Goal: Information Seeking & Learning: Find specific fact

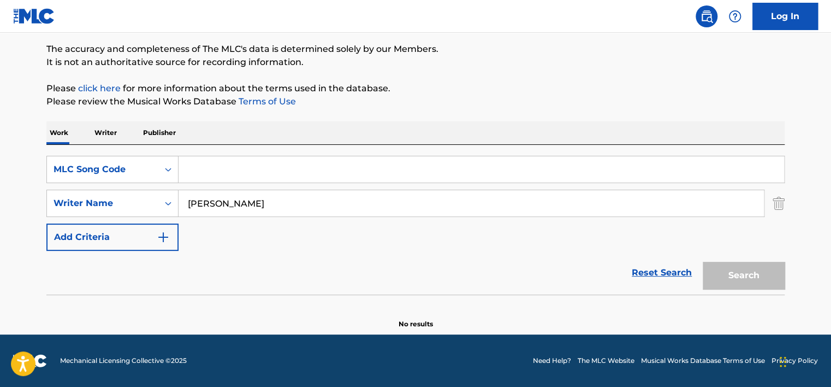
click at [224, 170] on input "Search Form" at bounding box center [482, 169] width 606 height 26
paste input "RC3LPJ"
type input "RC3LPJ"
click at [237, 205] on input "[PERSON_NAME]" at bounding box center [471, 203] width 585 height 26
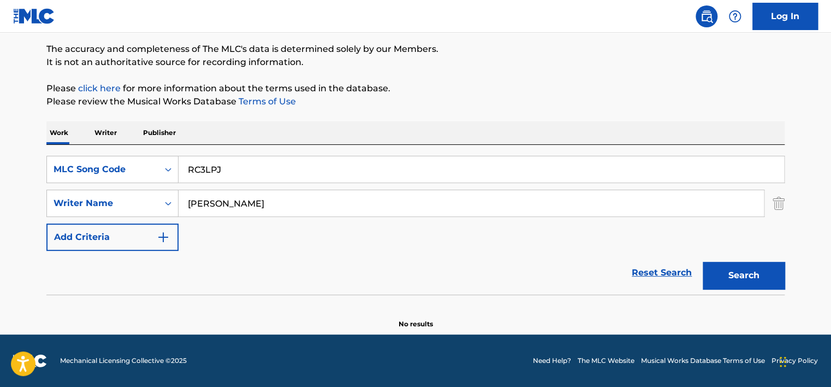
click at [237, 205] on input "[PERSON_NAME]" at bounding box center [471, 203] width 585 height 26
click at [703, 262] on button "Search" at bounding box center [744, 275] width 82 height 27
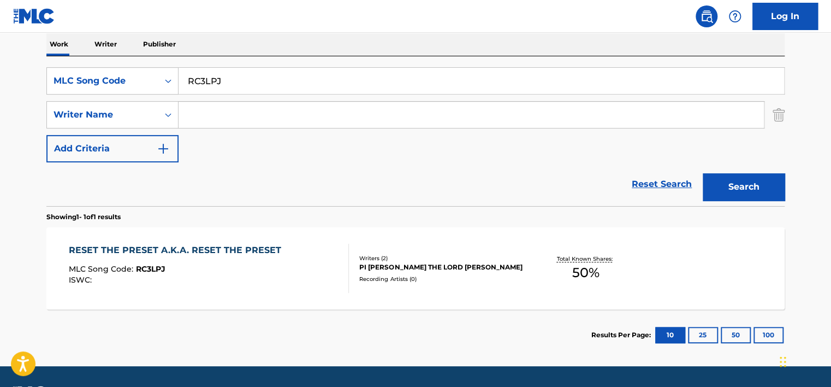
scroll to position [197, 0]
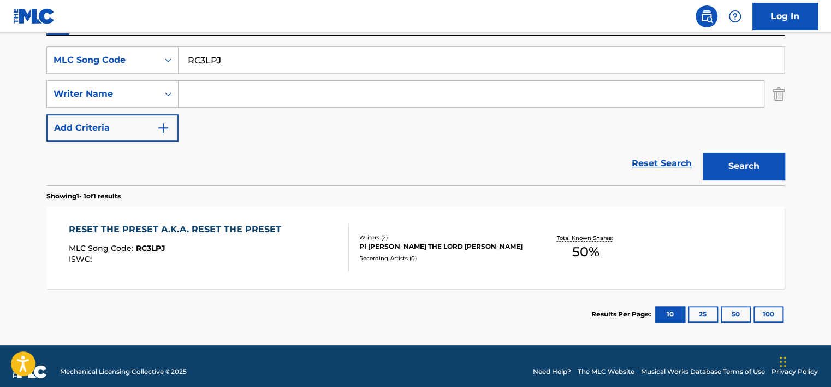
click at [202, 68] on input "RC3LPJ" at bounding box center [482, 60] width 606 height 26
paste input "BB6479"
type input "BB6479"
click at [721, 156] on button "Search" at bounding box center [744, 165] width 82 height 27
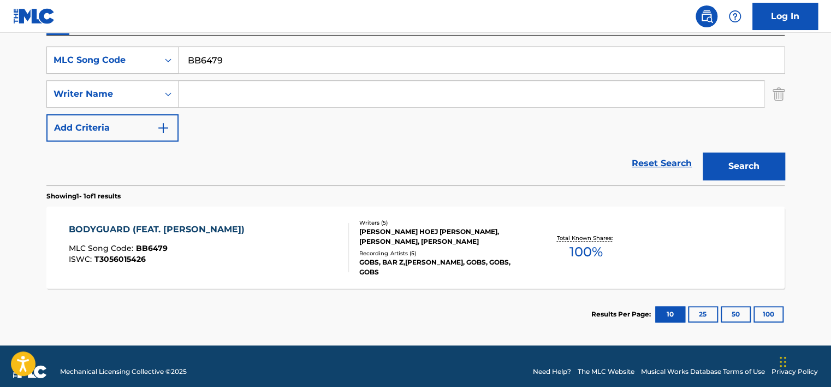
click at [343, 250] on div at bounding box center [344, 247] width 9 height 49
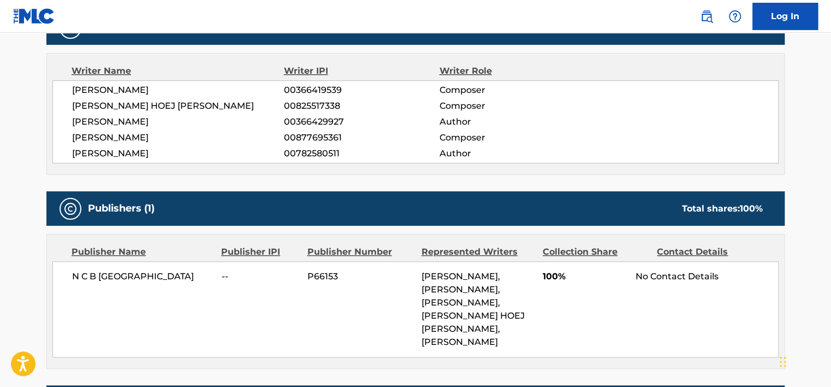
scroll to position [382, 0]
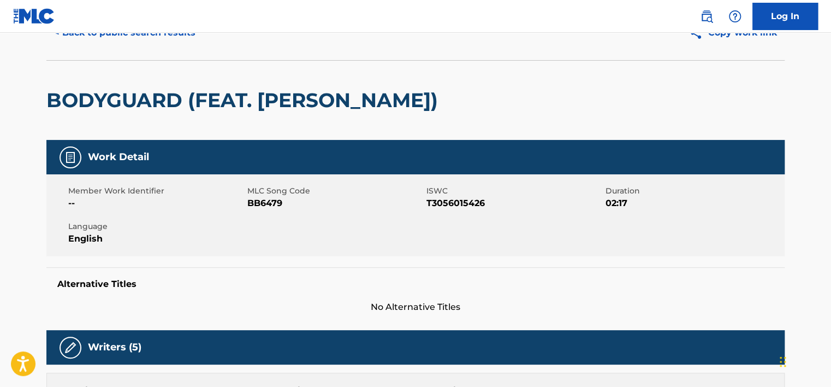
click at [132, 46] on button "< Back to public search results" at bounding box center [124, 32] width 157 height 27
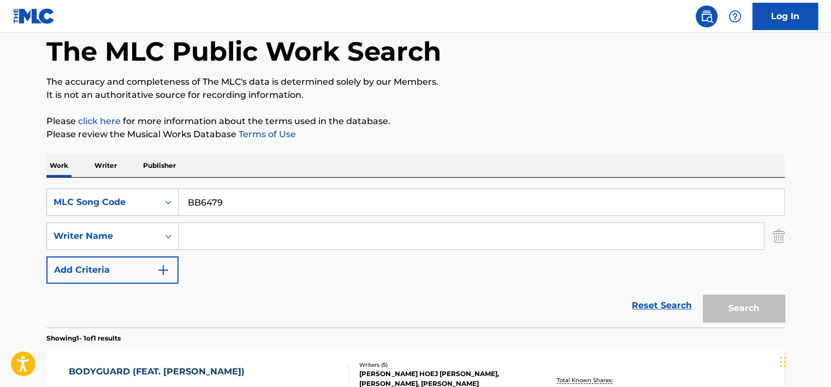
scroll to position [145, 0]
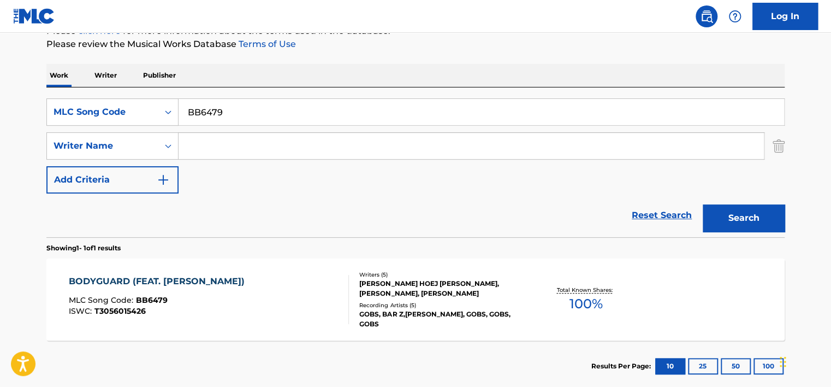
click at [197, 103] on input "BB6479" at bounding box center [482, 112] width 606 height 26
paste input "UA3KV3"
click at [703, 204] on button "Search" at bounding box center [744, 217] width 82 height 27
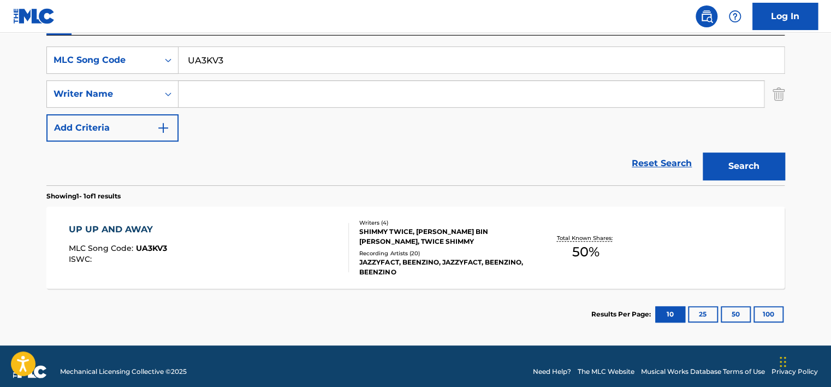
scroll to position [199, 0]
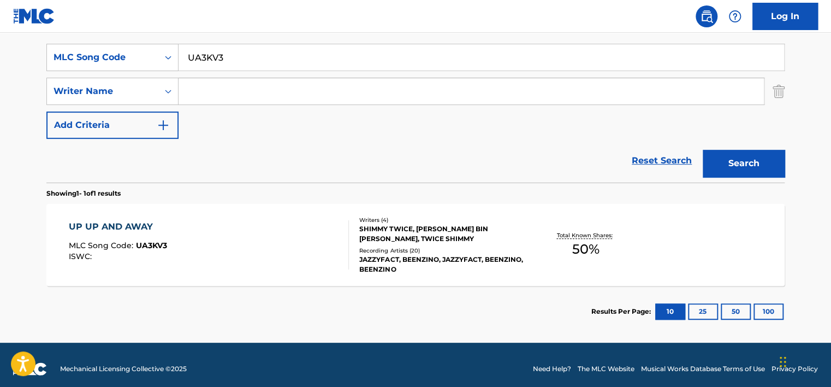
click at [232, 52] on input "UA3KV3" at bounding box center [482, 57] width 606 height 26
paste input "W41M2Z"
click at [703, 150] on button "Search" at bounding box center [744, 163] width 82 height 27
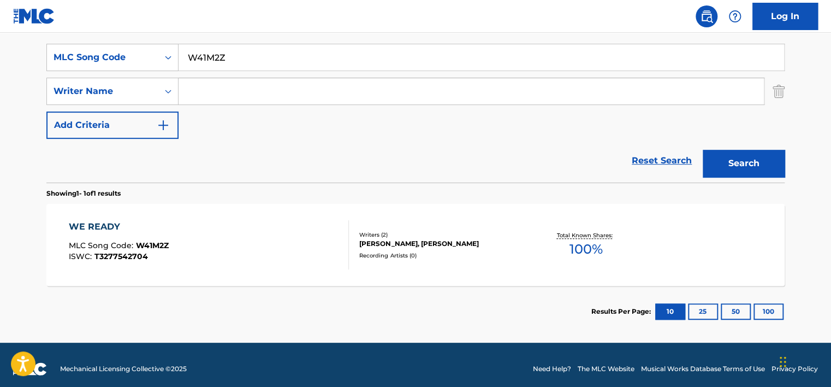
click at [204, 65] on input "W41M2Z" at bounding box center [482, 57] width 606 height 26
paste input "I5441"
click at [703, 150] on button "Search" at bounding box center [744, 163] width 82 height 27
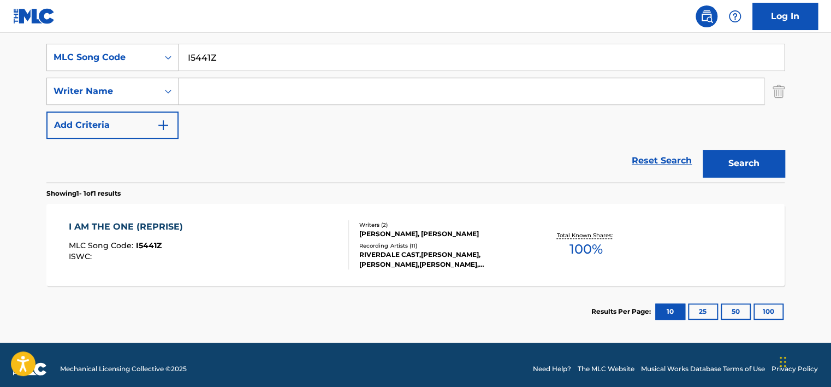
click at [198, 60] on input "I5441Z" at bounding box center [482, 57] width 606 height 26
paste input "L9253B"
type input "L9253B"
click at [703, 150] on button "Search" at bounding box center [744, 163] width 82 height 27
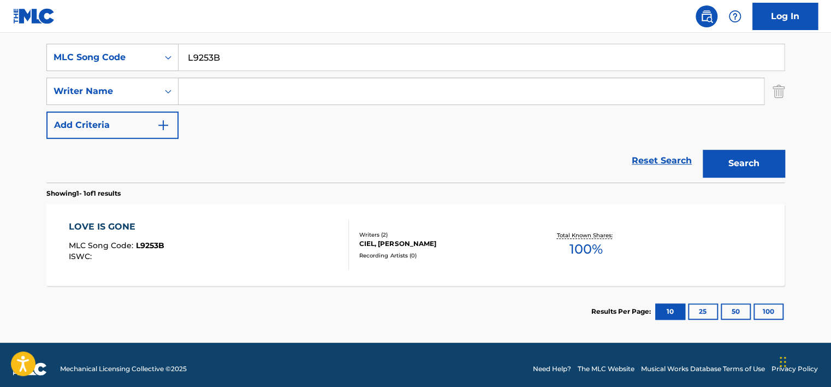
click at [238, 220] on div "LOVE IS GONE MLC Song Code : L9253B ISWC :" at bounding box center [209, 244] width 281 height 49
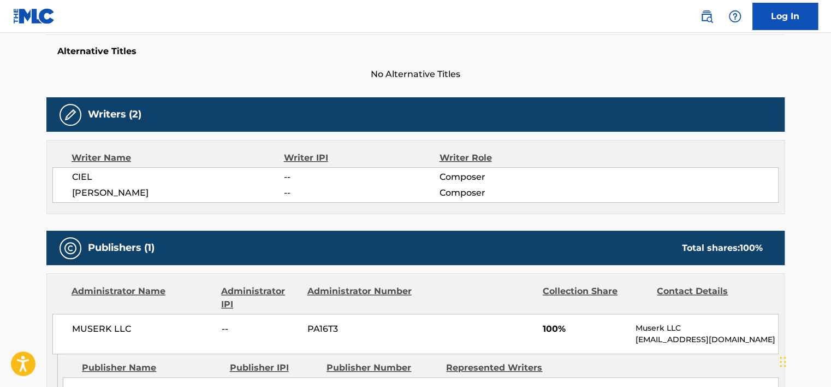
scroll to position [55, 0]
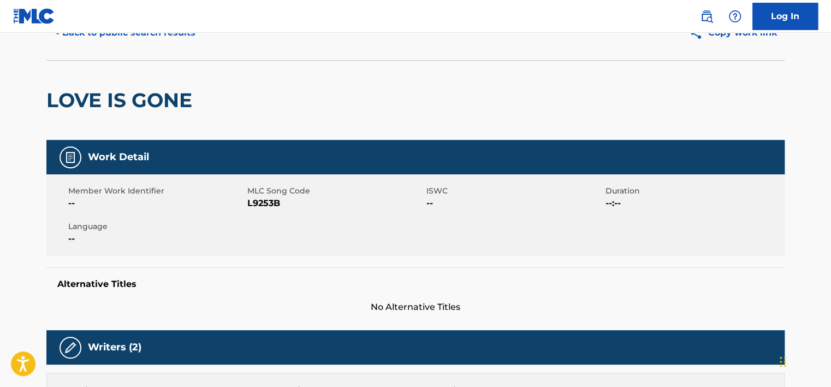
click at [144, 111] on h2 "LOVE IS GONE" at bounding box center [121, 100] width 151 height 25
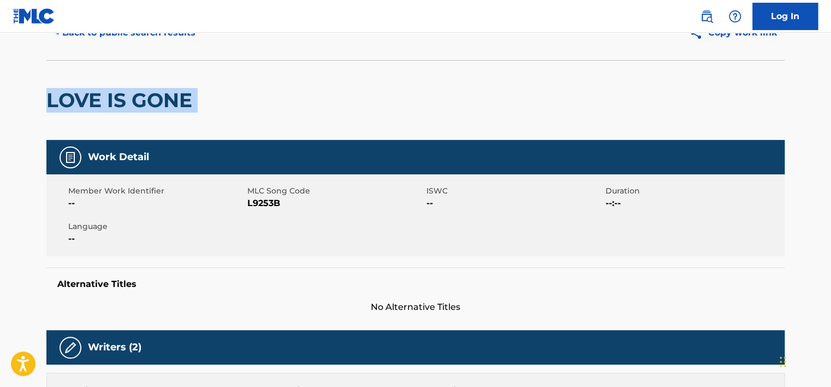
click at [144, 111] on h2 "LOVE IS GONE" at bounding box center [121, 100] width 151 height 25
copy div "LOVE IS GONE"
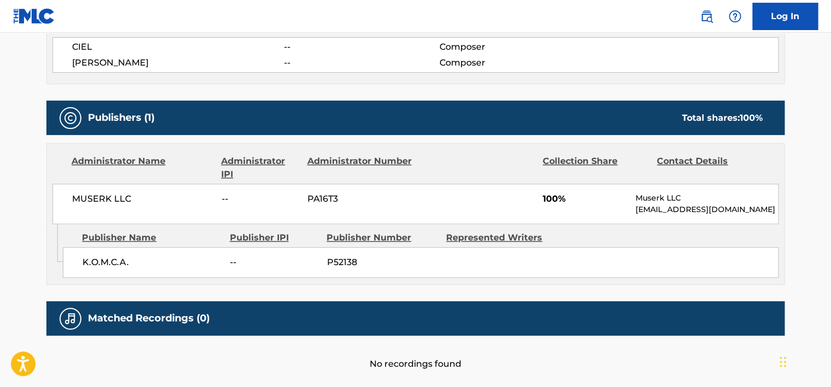
scroll to position [414, 0]
